Goal: Task Accomplishment & Management: Manage account settings

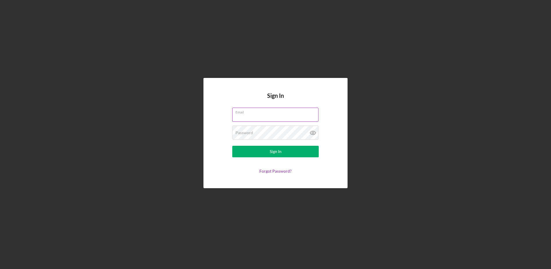
click at [241, 121] on input "Email" at bounding box center [275, 115] width 86 height 14
type input "[EMAIL_ADDRESS][DOMAIN_NAME]"
click at [232, 146] on button "Sign In" at bounding box center [275, 152] width 86 height 12
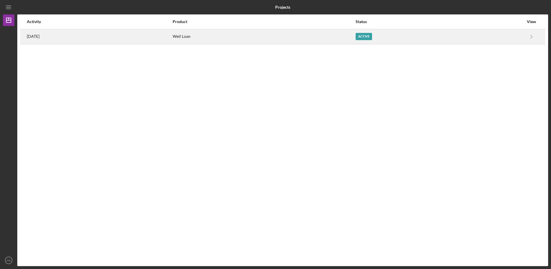
click at [221, 39] on div "Well Loan" at bounding box center [264, 36] width 182 height 14
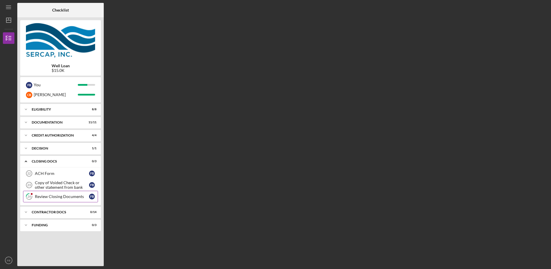
click at [44, 197] on div "Review Closing Documents" at bounding box center [62, 196] width 54 height 5
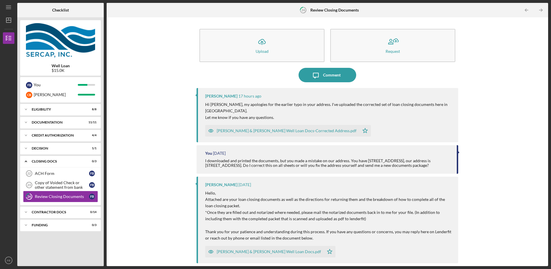
click at [274, 128] on div "[PERSON_NAME] & [PERSON_NAME] Well Loan Docs-Corrected Address.pdf" at bounding box center [287, 130] width 140 height 5
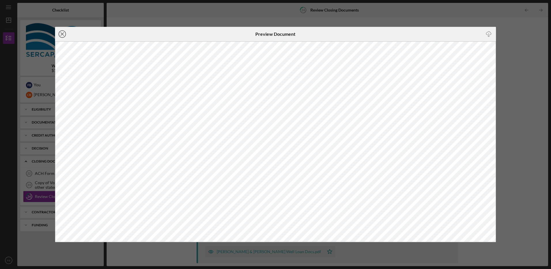
click at [62, 34] on line at bounding box center [62, 34] width 3 height 3
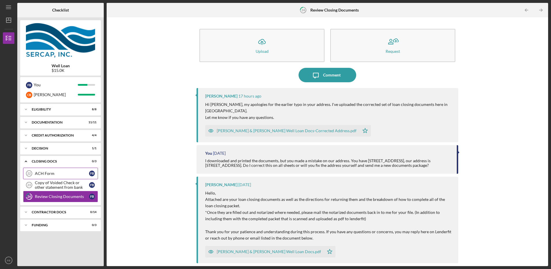
click at [42, 172] on div "ACH Form" at bounding box center [62, 173] width 54 height 5
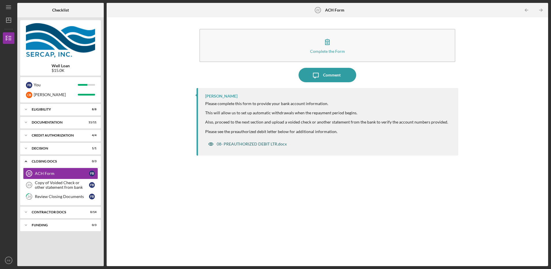
click at [252, 143] on div "08- PREAUTHORIZED DEBIT LTR.docx" at bounding box center [252, 144] width 70 height 5
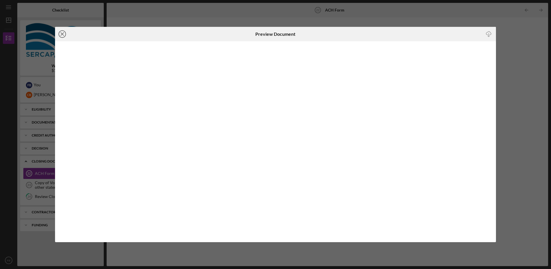
click at [60, 33] on icon "Icon/Close" at bounding box center [62, 34] width 14 height 14
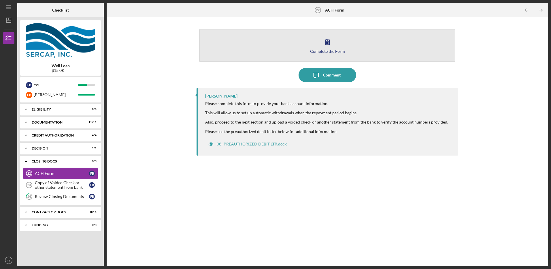
click at [324, 51] on div "Complete the Form" at bounding box center [327, 51] width 35 height 4
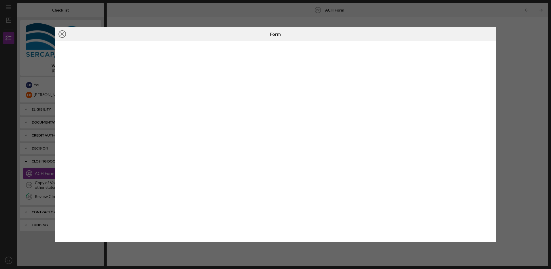
click at [63, 34] on line at bounding box center [62, 34] width 3 height 3
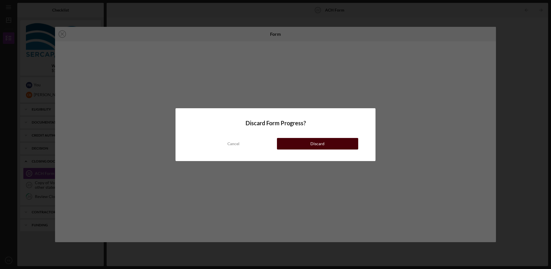
click at [312, 142] on div "Discard" at bounding box center [317, 144] width 14 height 12
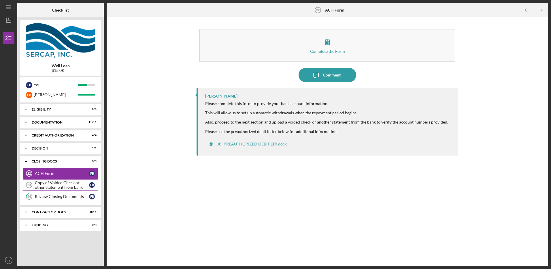
click at [56, 185] on div "Copy of Voided Check or other statement from bank" at bounding box center [62, 184] width 54 height 9
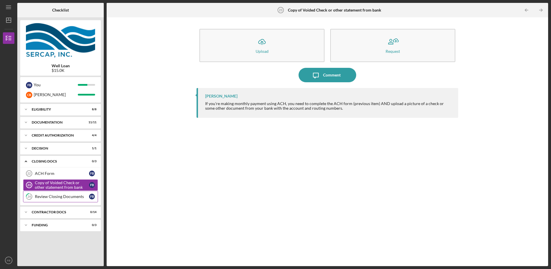
click at [39, 195] on div "Review Closing Documents" at bounding box center [62, 196] width 54 height 5
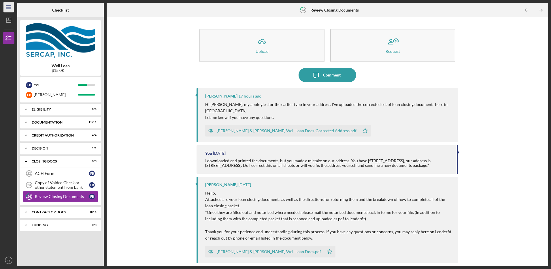
click at [10, 7] on icon "Icon/Menu" at bounding box center [8, 7] width 13 height 13
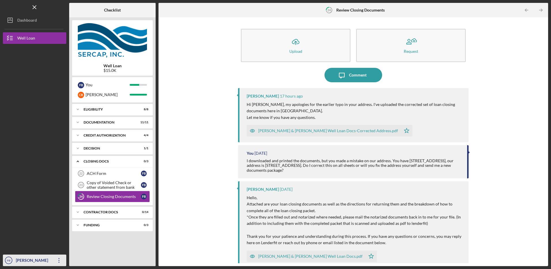
click at [9, 259] on text "FB" at bounding box center [8, 260] width 3 height 3
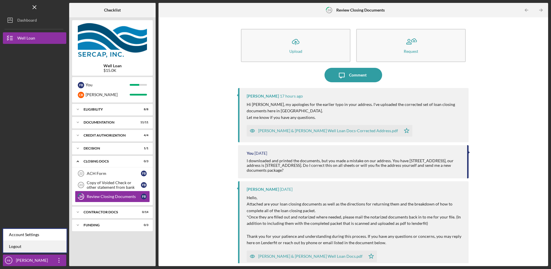
click at [18, 247] on link "Logout" at bounding box center [34, 246] width 63 height 12
